Goal: Find specific page/section: Find specific page/section

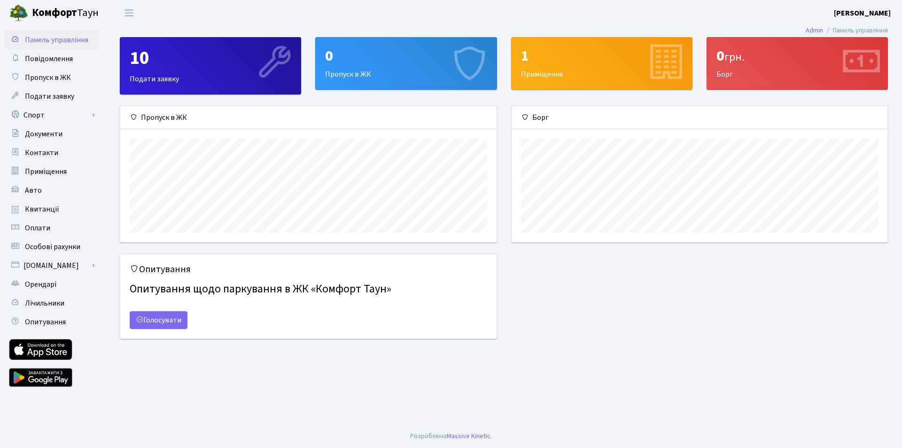
scroll to position [136, 376]
click at [42, 211] on span "Квитанції" at bounding box center [42, 209] width 34 height 10
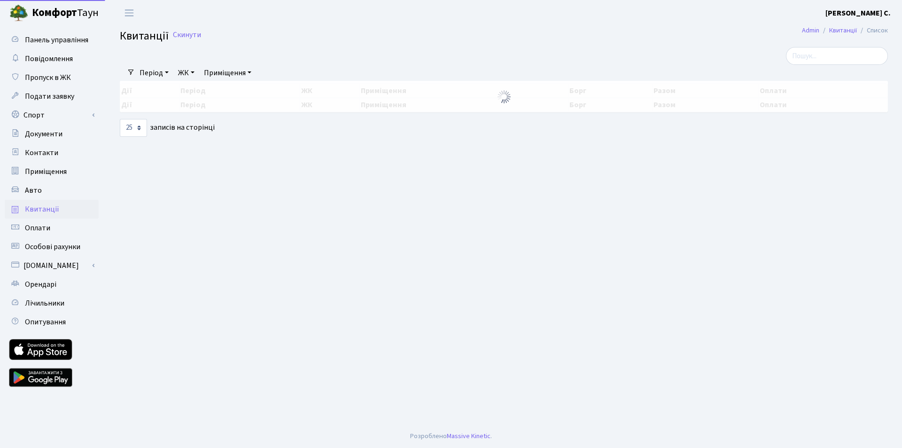
select select "25"
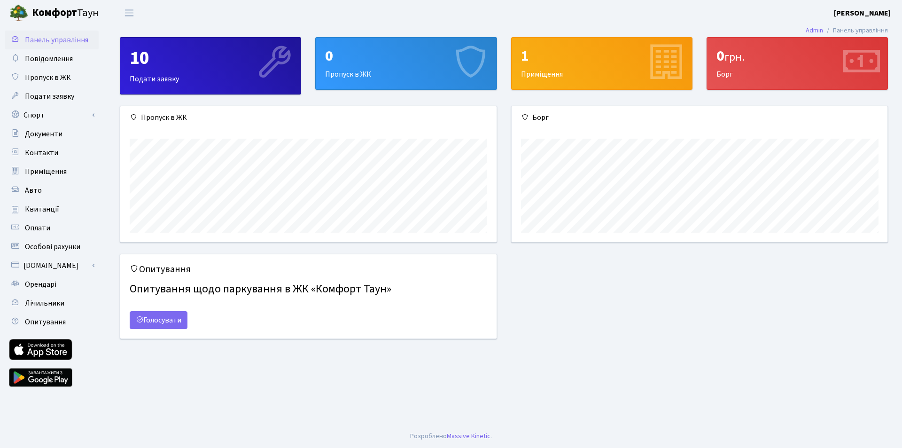
scroll to position [136, 376]
